Goal: Task Accomplishment & Management: Complete application form

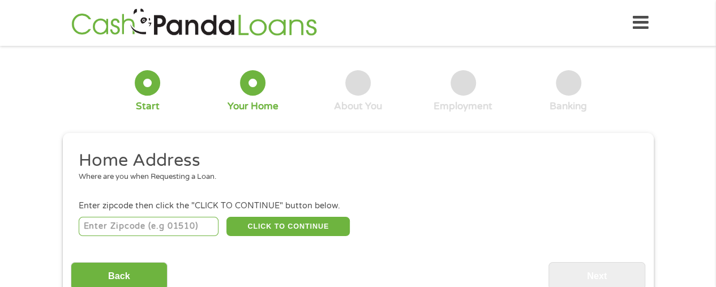
click at [189, 223] on input "number" at bounding box center [149, 226] width 140 height 19
type input "08691"
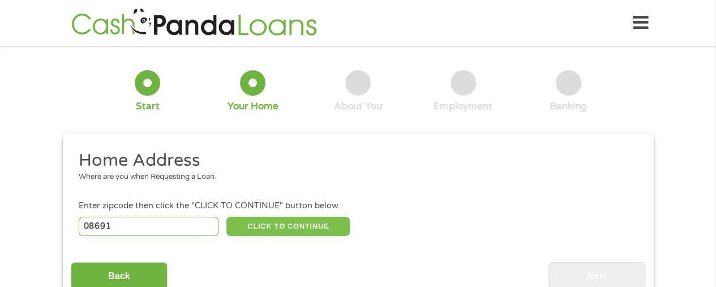
click at [314, 227] on button "CLICK TO CONTINUE" at bounding box center [287, 226] width 123 height 19
type input "08691"
type input "[GEOGRAPHIC_DATA]"
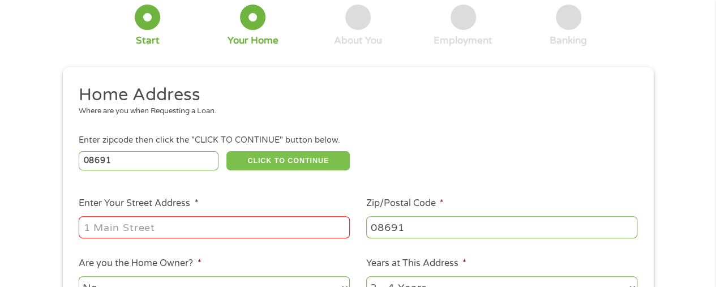
scroll to position [68, 0]
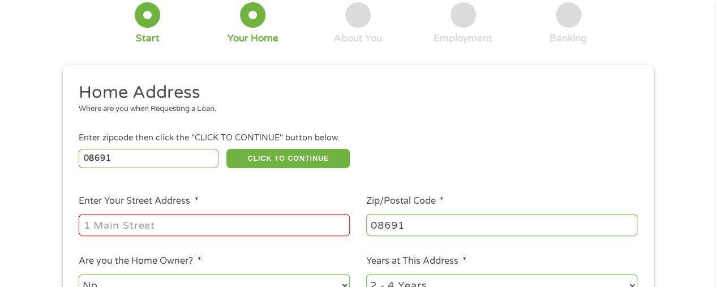
drag, startPoint x: 314, startPoint y: 227, endPoint x: 307, endPoint y: 211, distance: 17.0
click at [307, 211] on li "Enter Your Street Address *" at bounding box center [215, 216] width 288 height 44
type input "[STREET_ADDRESS]"
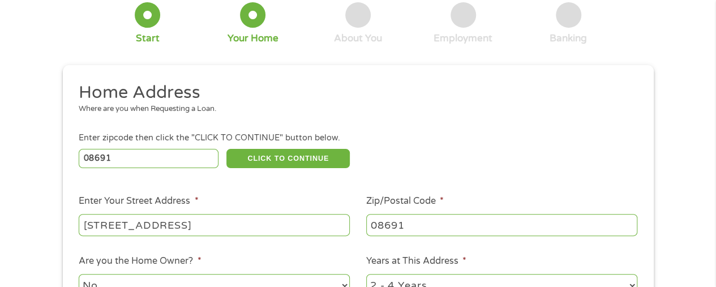
click at [531, 116] on li "Home Address Where are you when Requesting a Loan." at bounding box center [354, 103] width 567 height 42
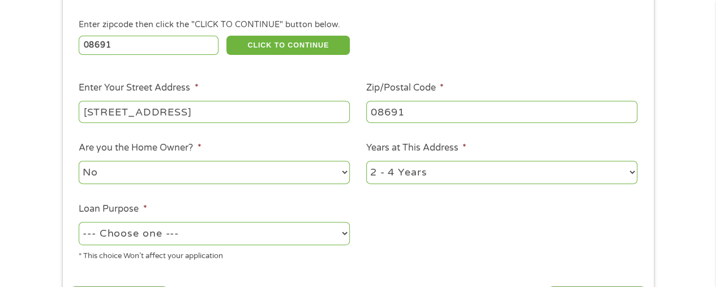
scroll to position [204, 0]
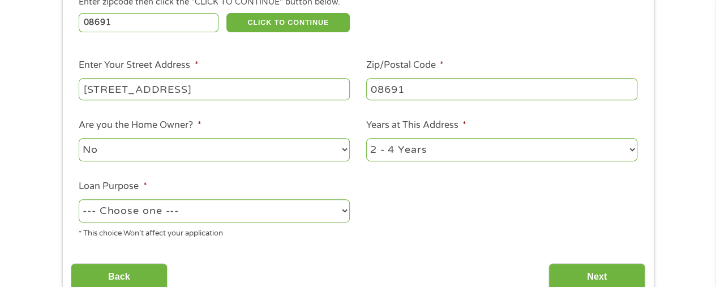
click at [521, 143] on select "1 Year or less 1 - 2 Years 2 - 4 Years Over 4 Years" at bounding box center [501, 149] width 271 height 23
select select "60months"
click at [366, 139] on select "1 Year or less 1 - 2 Years 2 - 4 Years Over 4 Years" at bounding box center [501, 149] width 271 height 23
click at [299, 152] on select "No Yes" at bounding box center [214, 149] width 271 height 23
click at [79, 139] on select "No Yes" at bounding box center [214, 149] width 271 height 23
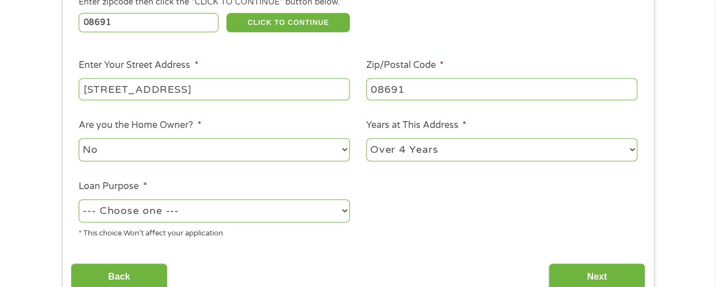
click at [293, 157] on select "No Yes" at bounding box center [214, 149] width 271 height 23
select select "yes"
click at [79, 139] on select "No Yes" at bounding box center [214, 149] width 271 height 23
click at [307, 211] on select "--- Choose one --- Pay Bills Debt Consolidation Home Improvement Major Purchase…" at bounding box center [214, 210] width 271 height 23
select select "paybills"
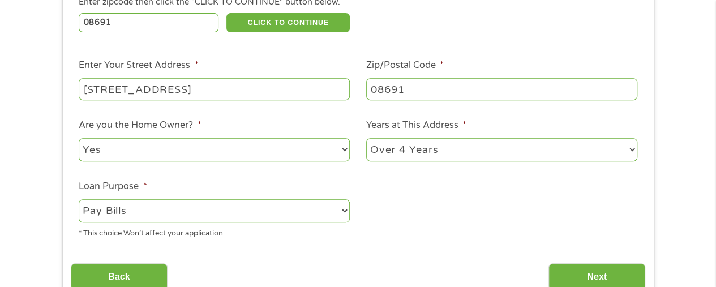
click at [79, 200] on select "--- Choose one --- Pay Bills Debt Consolidation Home Improvement Major Purchase…" at bounding box center [214, 210] width 271 height 23
click at [485, 209] on ul "Home Address Where are you when Requesting a Loan. Enter zipcode then click the…" at bounding box center [358, 97] width 575 height 302
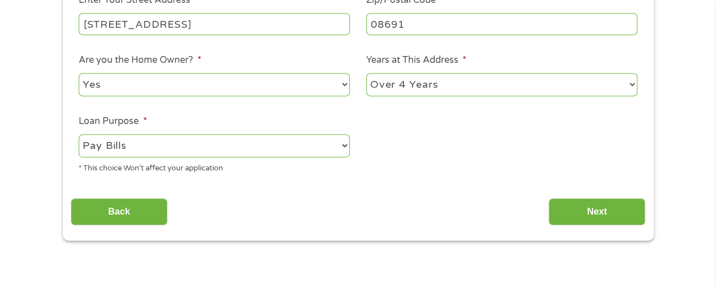
scroll to position [272, 0]
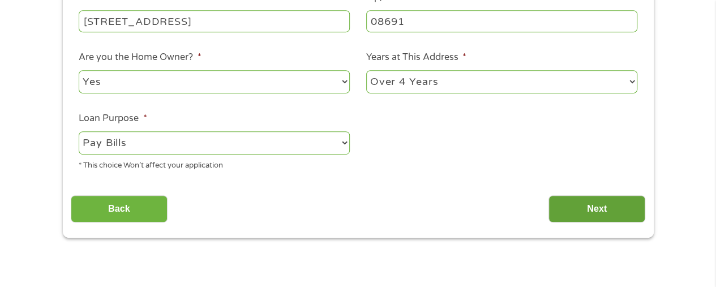
click at [576, 208] on input "Next" at bounding box center [597, 209] width 97 height 28
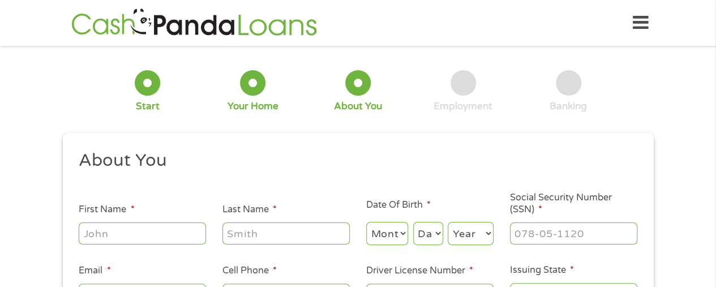
scroll to position [95, 5]
click at [264, 158] on h2 "About You" at bounding box center [354, 160] width 550 height 23
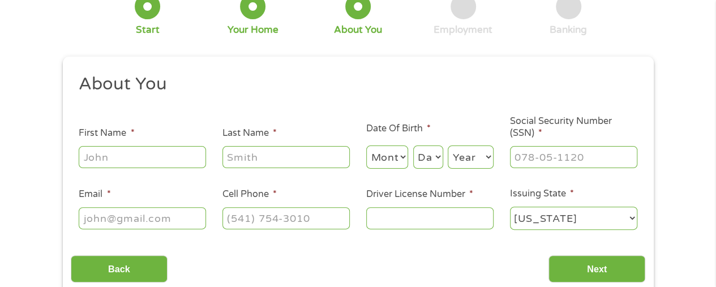
scroll to position [91, 0]
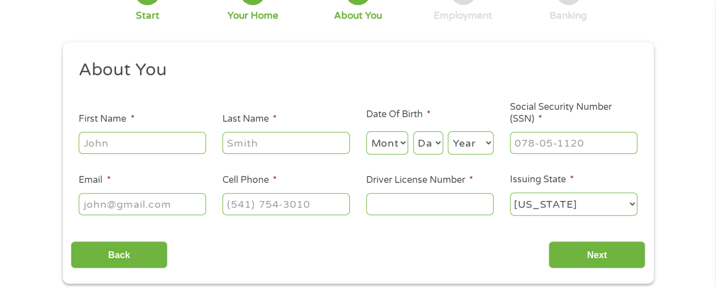
click at [167, 151] on input "First Name *" at bounding box center [142, 143] width 127 height 22
type input "Ajanae"
type input "[PERSON_NAME]"
type input "[EMAIL_ADDRESS][DOMAIN_NAME]"
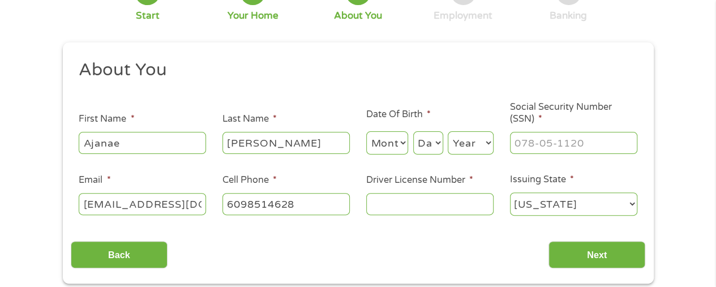
type input "[PHONE_NUMBER]"
click at [394, 145] on select "Month 1 2 3 4 5 6 7 8 9 10 11 12" at bounding box center [387, 142] width 42 height 23
select select "4"
click at [366, 132] on select "Month 1 2 3 4 5 6 7 8 9 10 11 12" at bounding box center [387, 142] width 42 height 23
click at [417, 139] on select "Day 1 2 3 4 5 6 7 8 9 10 11 12 13 14 15 16 17 18 19 20 21 22 23 24 25 26 27 28 …" at bounding box center [428, 142] width 30 height 23
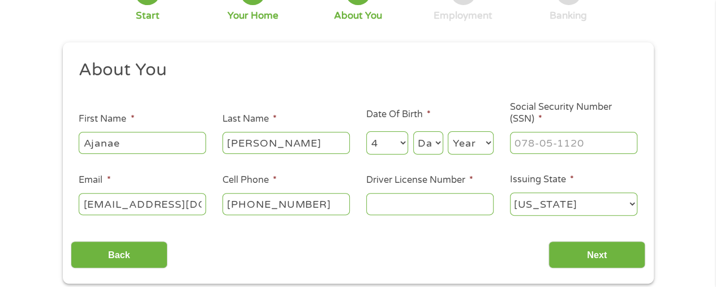
select select "18"
click at [413, 132] on select "Day 1 2 3 4 5 6 7 8 9 10 11 12 13 14 15 16 17 18 19 20 21 22 23 24 25 26 27 28 …" at bounding box center [428, 142] width 30 height 23
click at [490, 142] on select "Year [DATE] 2006 2005 2004 2003 2002 2001 2000 1999 1998 1997 1996 1995 1994 19…" at bounding box center [471, 142] width 46 height 23
select select "1997"
click at [448, 132] on select "Year [DATE] 2006 2005 2004 2003 2002 2001 2000 1999 1998 1997 1996 1995 1994 19…" at bounding box center [471, 142] width 46 height 23
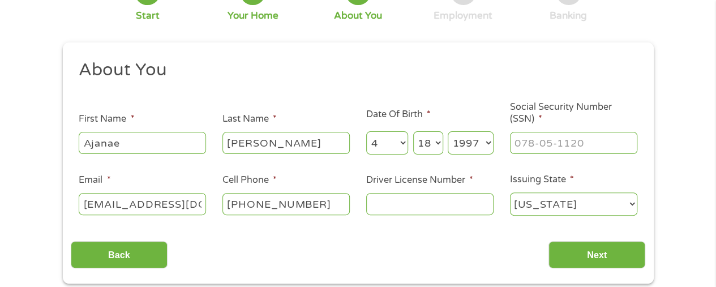
click at [560, 157] on ul "About You This field is hidden when viewing the form Title * --- Choose one ---…" at bounding box center [358, 142] width 575 height 167
click at [556, 146] on input "___-__-____" at bounding box center [573, 143] width 127 height 22
type input "152-02-1765"
click at [466, 209] on input "Driver License Number *" at bounding box center [429, 204] width 127 height 22
type input "d"
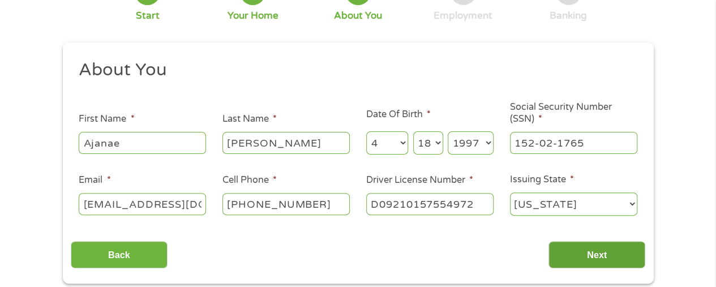
type input "D09210157554972"
click at [604, 265] on input "Next" at bounding box center [597, 255] width 97 height 28
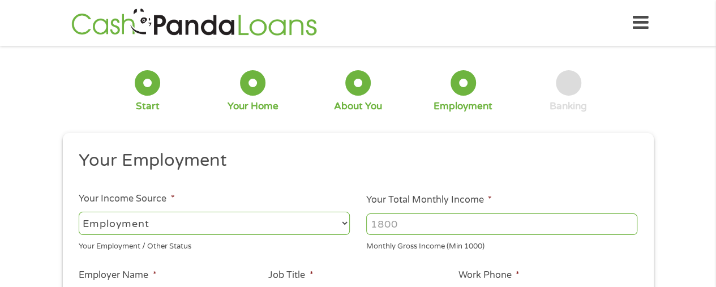
scroll to position [27, 5]
click at [511, 175] on li "Your Employment" at bounding box center [354, 162] width 567 height 27
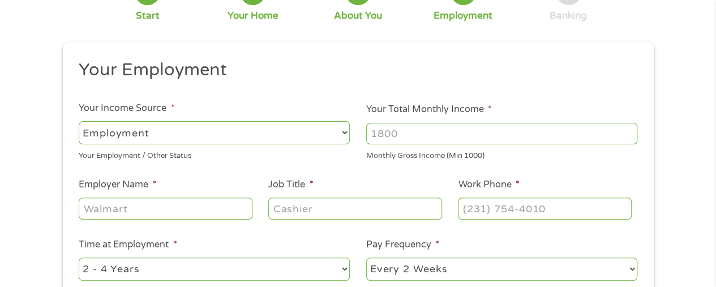
scroll to position [113, 0]
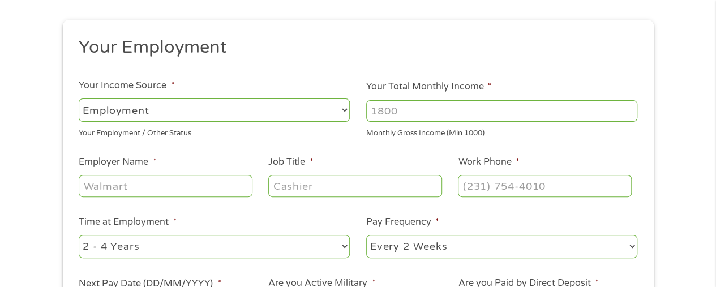
click at [210, 192] on input "Employer Name *" at bounding box center [165, 186] width 173 height 22
type input "state of [GEOGRAPHIC_DATA]"
click at [324, 190] on input "Job Title *" at bounding box center [354, 186] width 173 height 22
type input "caseworker"
click at [529, 193] on input "(___) ___-____" at bounding box center [544, 186] width 173 height 22
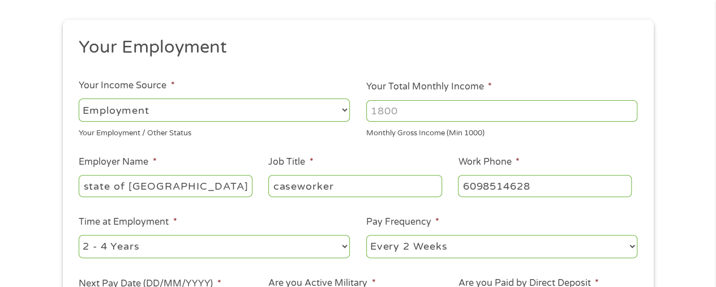
type input "[PHONE_NUMBER]"
click at [305, 243] on select "--- Choose one --- 1 Year or less 1 - 2 Years 2 - 4 Years Over 4 Years" at bounding box center [214, 246] width 271 height 23
select select "24months"
click at [79, 235] on select "--- Choose one --- 1 Year or less 1 - 2 Years 2 - 4 Years Over 4 Years" at bounding box center [214, 246] width 271 height 23
click at [522, 224] on li "Pay Frequency * --- Choose one --- Every 2 Weeks Every Week Monthly Semi-Monthly" at bounding box center [502, 237] width 288 height 45
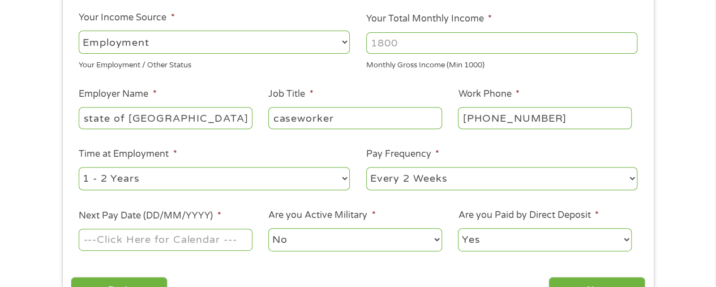
scroll to position [204, 0]
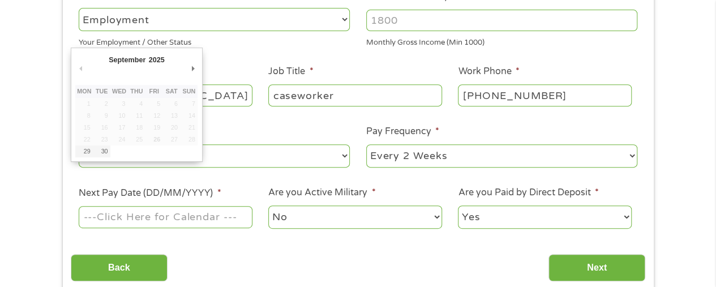
click at [217, 218] on input "Next Pay Date (DD/MM/YYYY) *" at bounding box center [165, 217] width 173 height 22
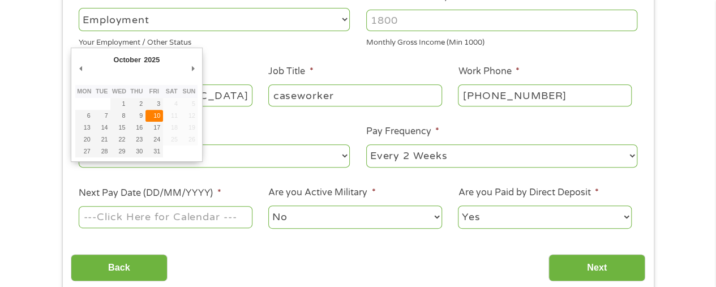
type input "[DATE]"
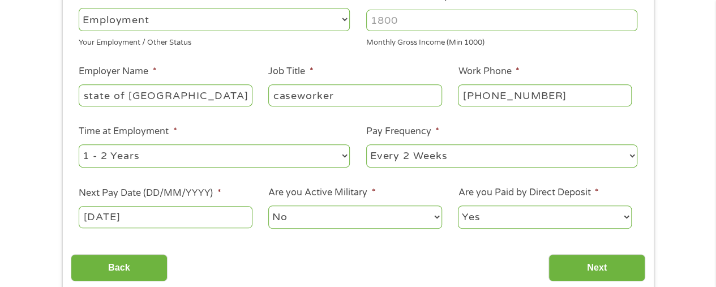
click at [571, 224] on select "Yes No" at bounding box center [544, 216] width 173 height 23
click at [458, 205] on select "Yes No" at bounding box center [544, 216] width 173 height 23
click at [592, 275] on input "Next" at bounding box center [597, 268] width 97 height 28
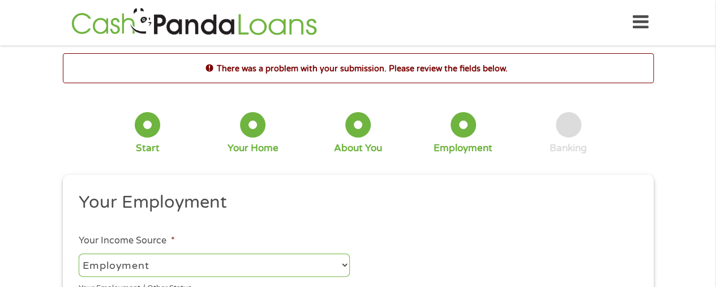
scroll to position [0, 0]
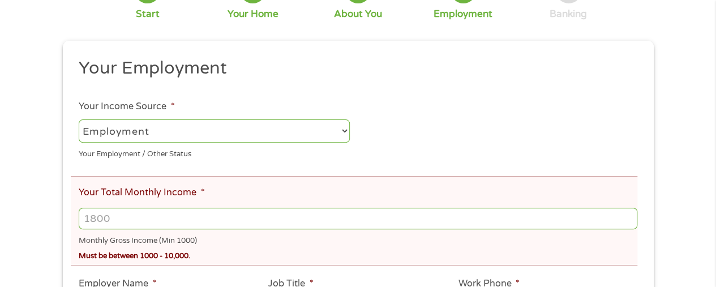
click at [593, 274] on ul "Your Employment Your Income Source * --- Choose one --- Employment [DEMOGRAPHIC…" at bounding box center [358, 254] width 575 height 394
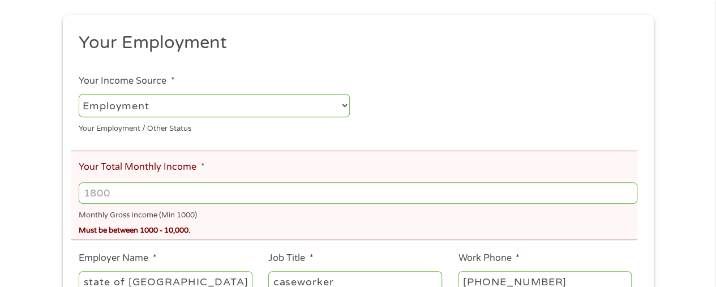
scroll to position [181, 0]
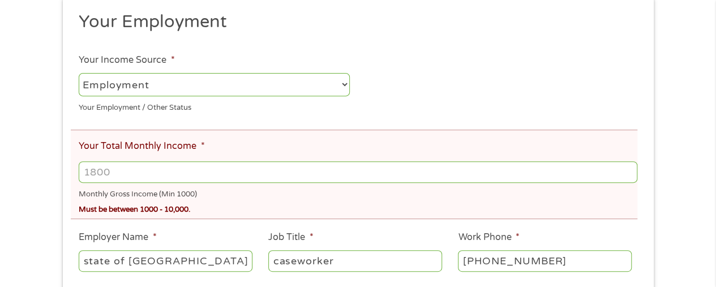
click at [108, 174] on input "Your Total Monthly Income *" at bounding box center [358, 172] width 558 height 22
type input "1750"
click at [6, 169] on div "There was a problem with your submission. Please review the fields below. 1 Sta…" at bounding box center [358, 167] width 716 height 589
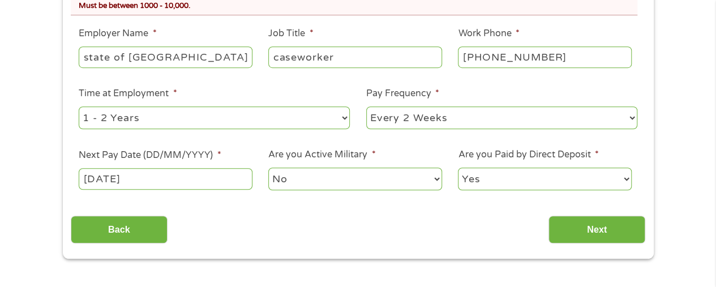
scroll to position [362, 0]
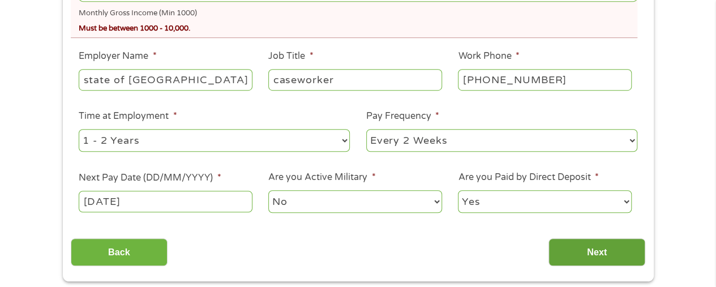
click at [611, 250] on input "Next" at bounding box center [597, 252] width 97 height 28
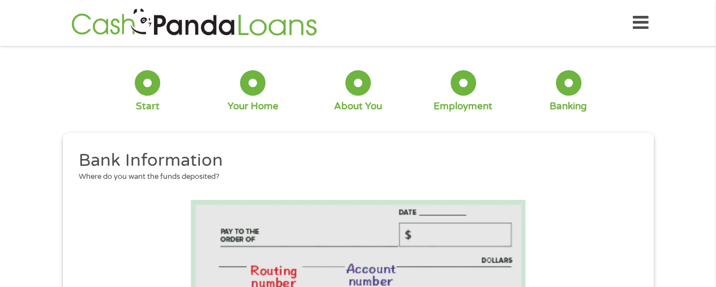
scroll to position [27, 5]
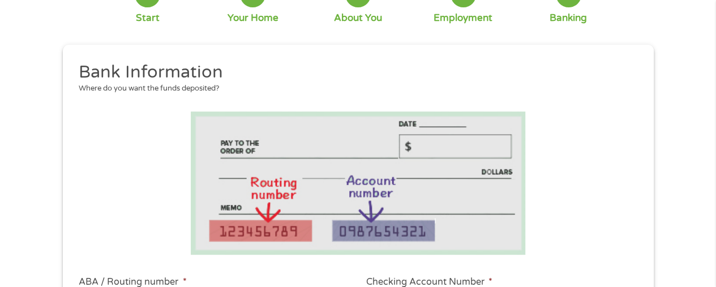
scroll to position [91, 0]
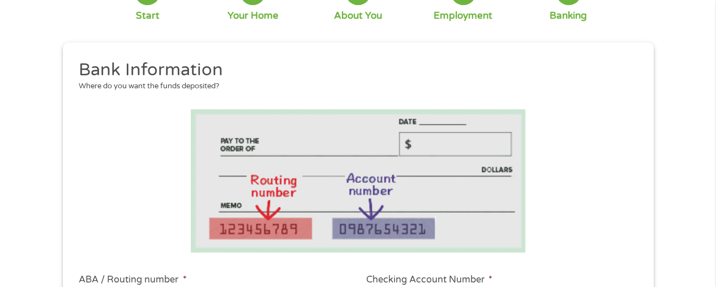
click at [149, 152] on li at bounding box center [358, 180] width 575 height 143
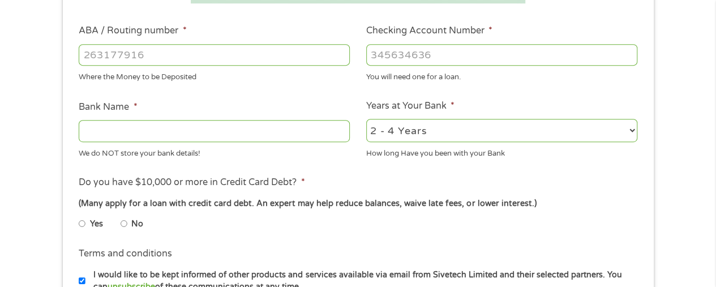
scroll to position [362, 0]
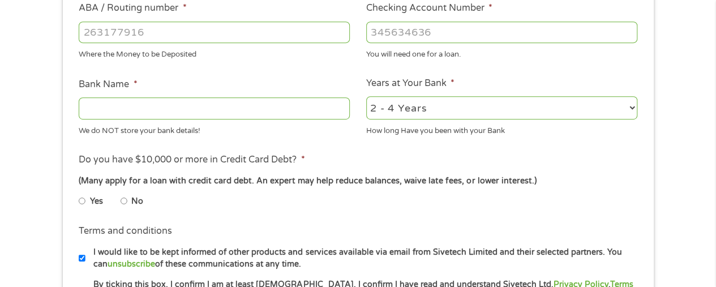
click at [214, 32] on input "ABA / Routing number *" at bounding box center [214, 33] width 271 height 22
type input "021200339"
type input "BANK OF AMERICA NA"
type input "021200339"
click at [410, 32] on input "Checking Account Number *" at bounding box center [501, 33] width 271 height 22
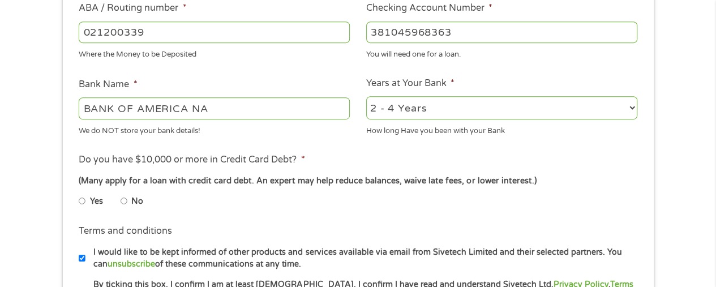
type input "381045968363"
click at [90, 201] on label "Yes" at bounding box center [96, 201] width 13 height 12
click at [85, 201] on input "Yes" at bounding box center [82, 201] width 7 height 18
radio input "true"
click at [243, 213] on ul "Yes No" at bounding box center [214, 203] width 270 height 26
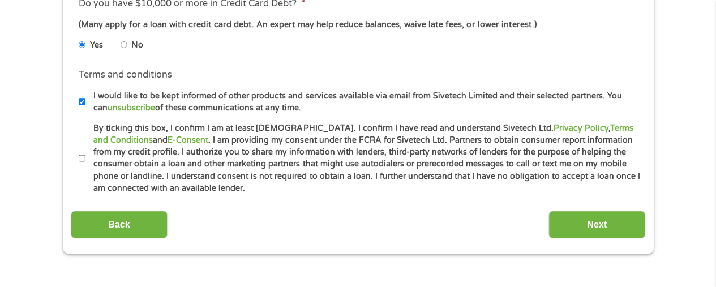
scroll to position [521, 0]
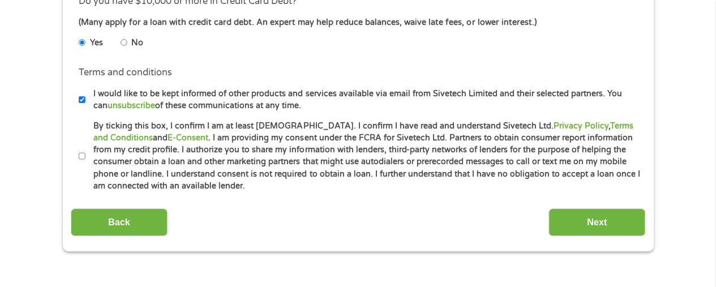
click at [77, 101] on li "Terms and conditions I would like to be kept informed of other products and ser…" at bounding box center [358, 89] width 575 height 46
click at [83, 101] on input "I would like to be kept informed of other products and services available via e…" at bounding box center [82, 100] width 7 height 18
checkbox input "false"
click at [83, 156] on input "By ticking this box, I confirm I am at least [DEMOGRAPHIC_DATA]. I confirm I ha…" at bounding box center [82, 156] width 7 height 18
checkbox input "true"
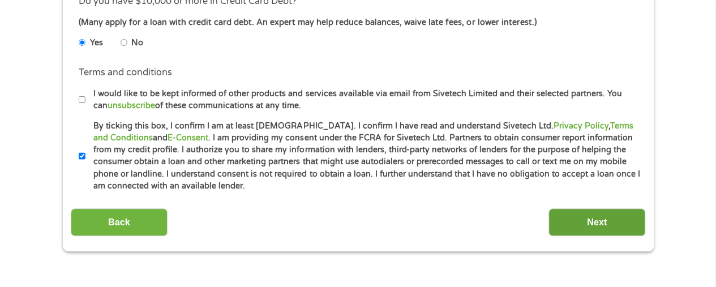
click at [605, 225] on input "Next" at bounding box center [597, 222] width 97 height 28
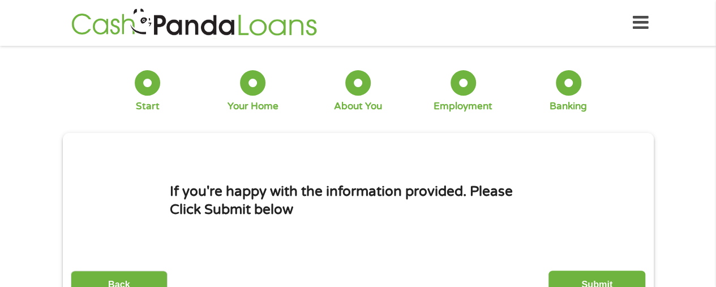
scroll to position [27, 5]
click at [605, 225] on li "If you're happy with the information provided. Please Click Submit below" at bounding box center [358, 200] width 575 height 109
click at [609, 280] on input "Submit" at bounding box center [597, 285] width 97 height 28
